Goal: Navigation & Orientation: Find specific page/section

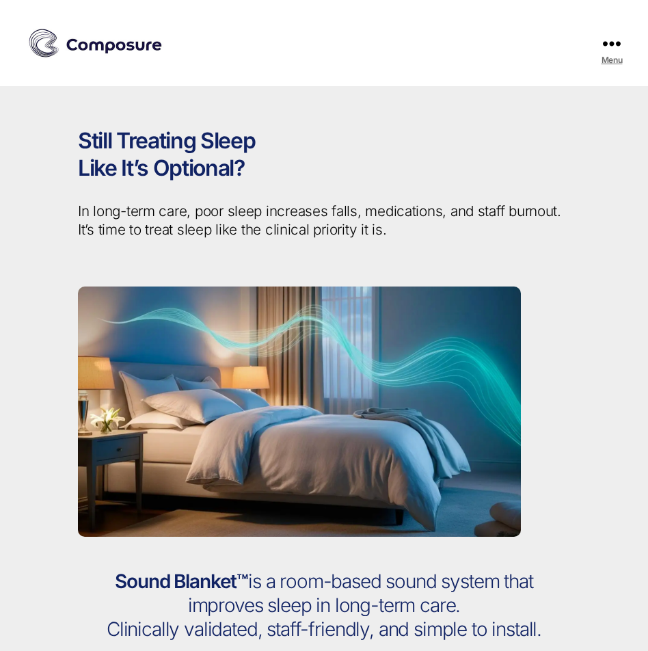
click at [610, 42] on icon at bounding box center [612, 43] width 18 height 5
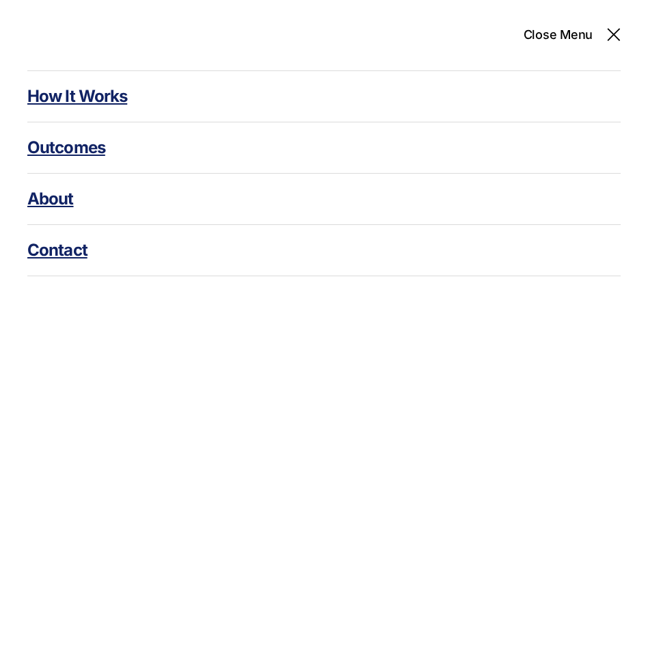
click at [71, 140] on link "Outcomes" at bounding box center [323, 147] width 593 height 51
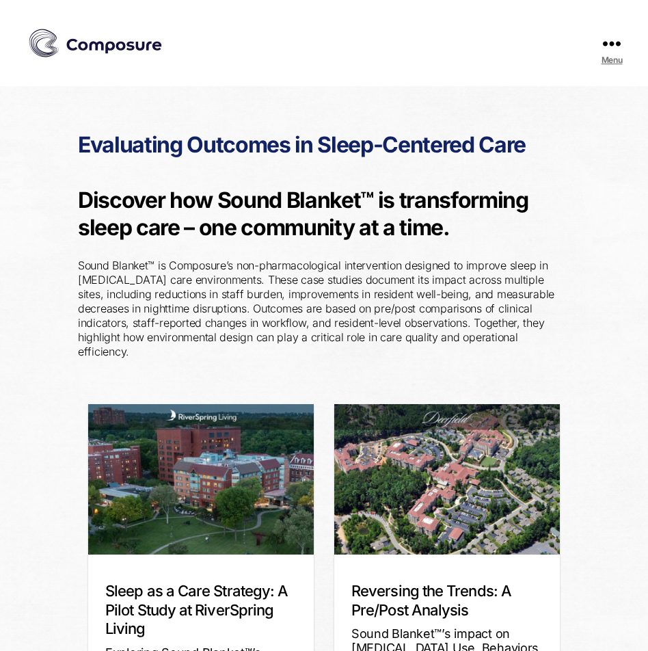
click at [600, 36] on button "Menu" at bounding box center [611, 43] width 45 height 86
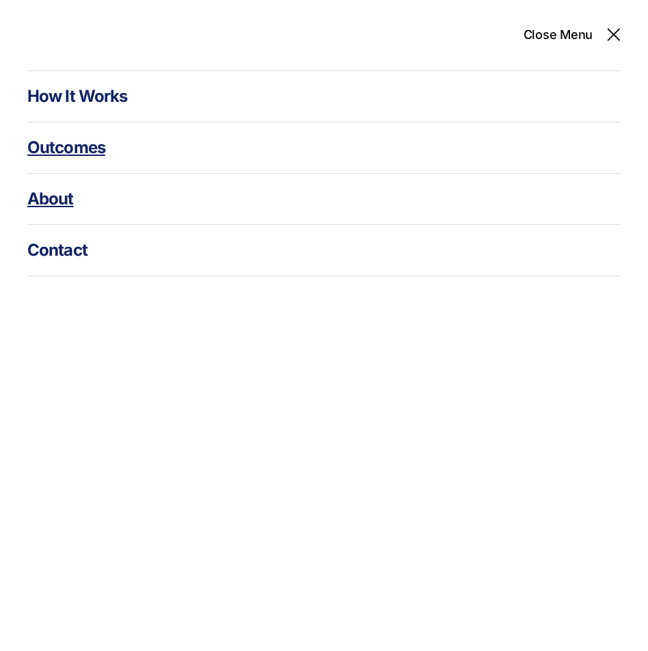
click at [72, 206] on link "About" at bounding box center [323, 199] width 593 height 51
